Goal: Information Seeking & Learning: Find specific fact

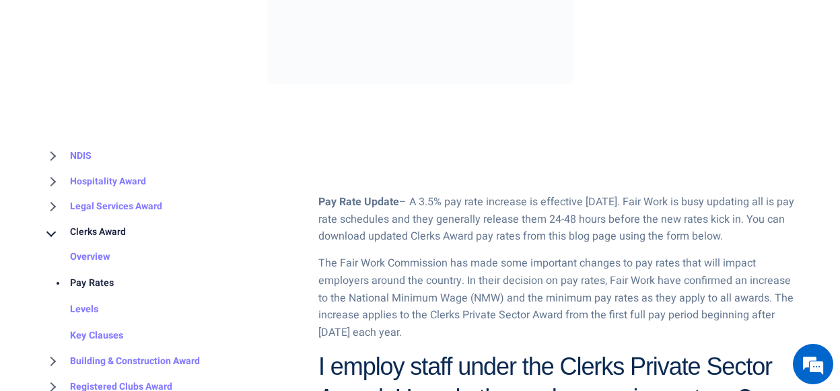
scroll to position [552, 0]
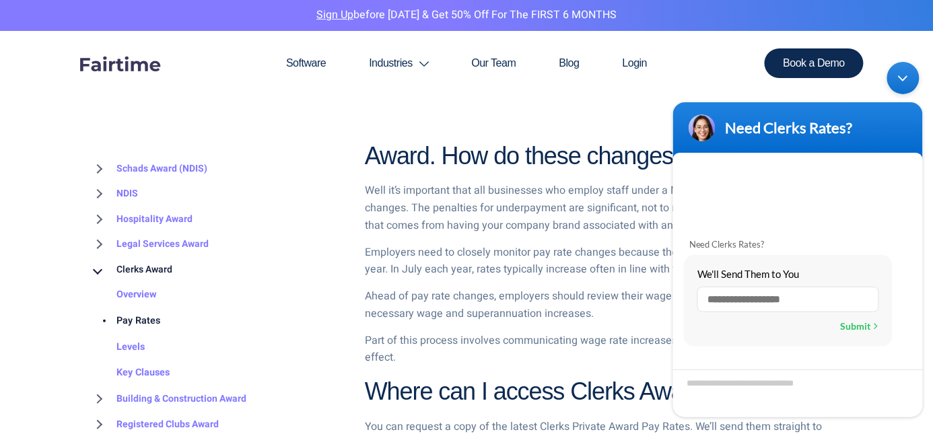
scroll to position [726, 0]
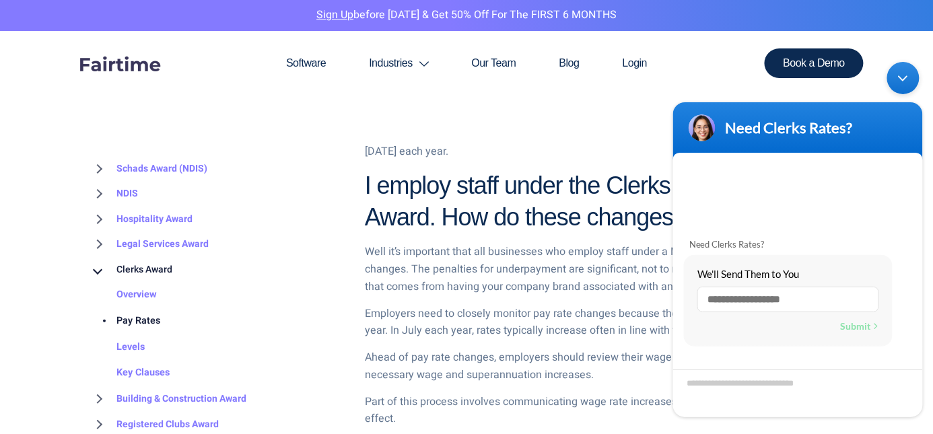
click at [840, 82] on div "Minimize live chat window" at bounding box center [903, 77] width 32 height 32
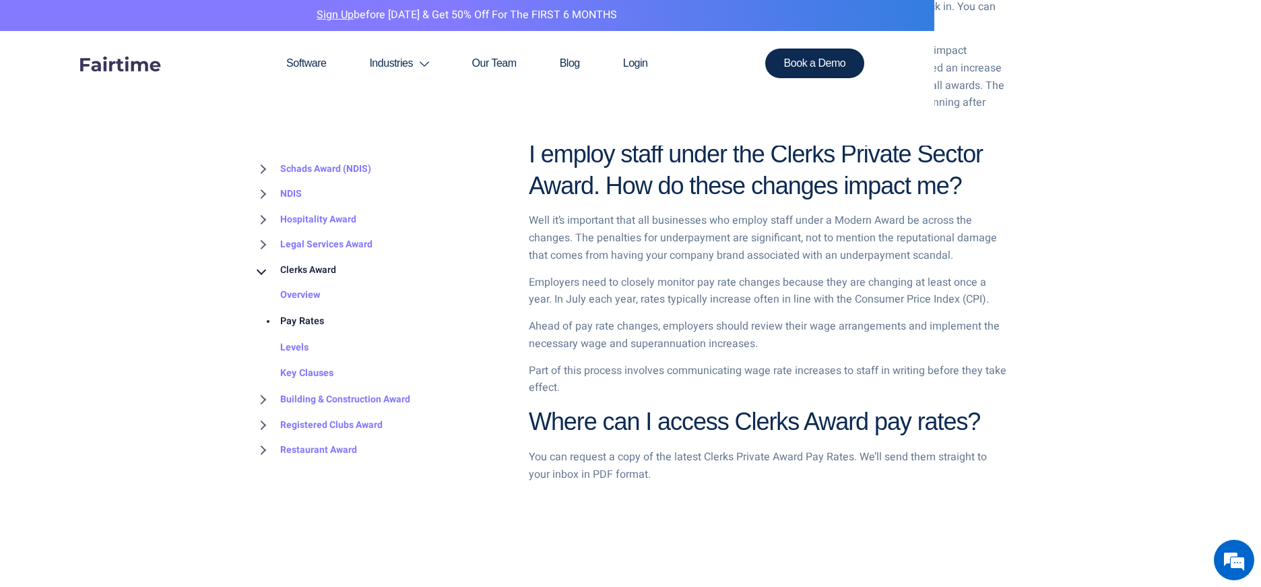
scroll to position [808, 0]
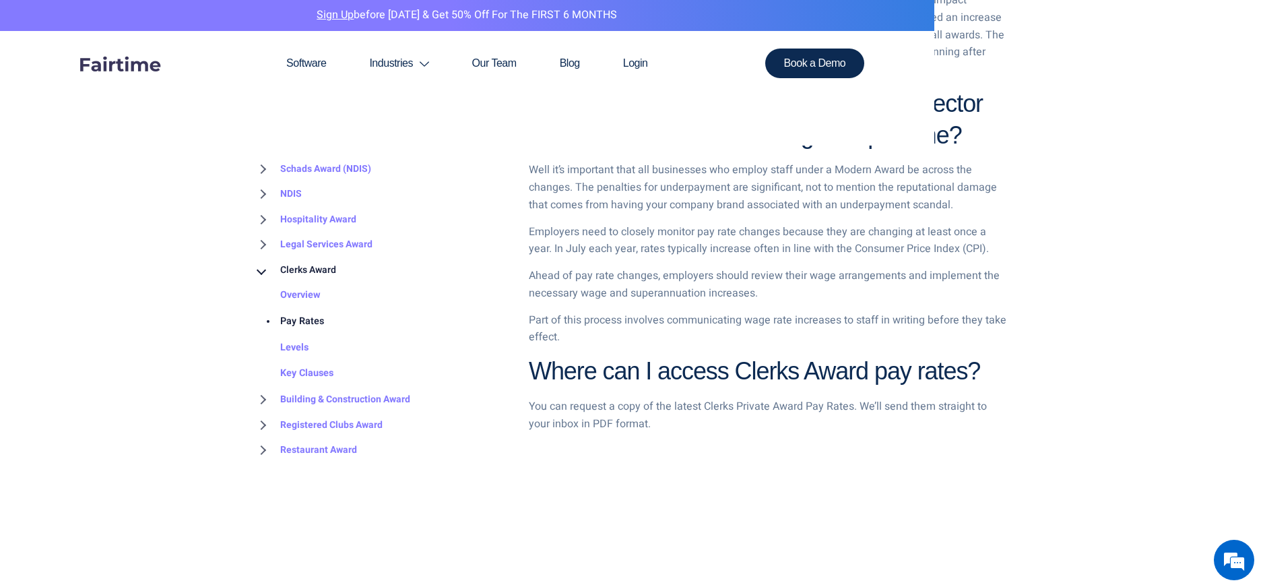
click at [312, 318] on link "Pay Rates" at bounding box center [288, 321] width 71 height 26
